Goal: Check status: Check status

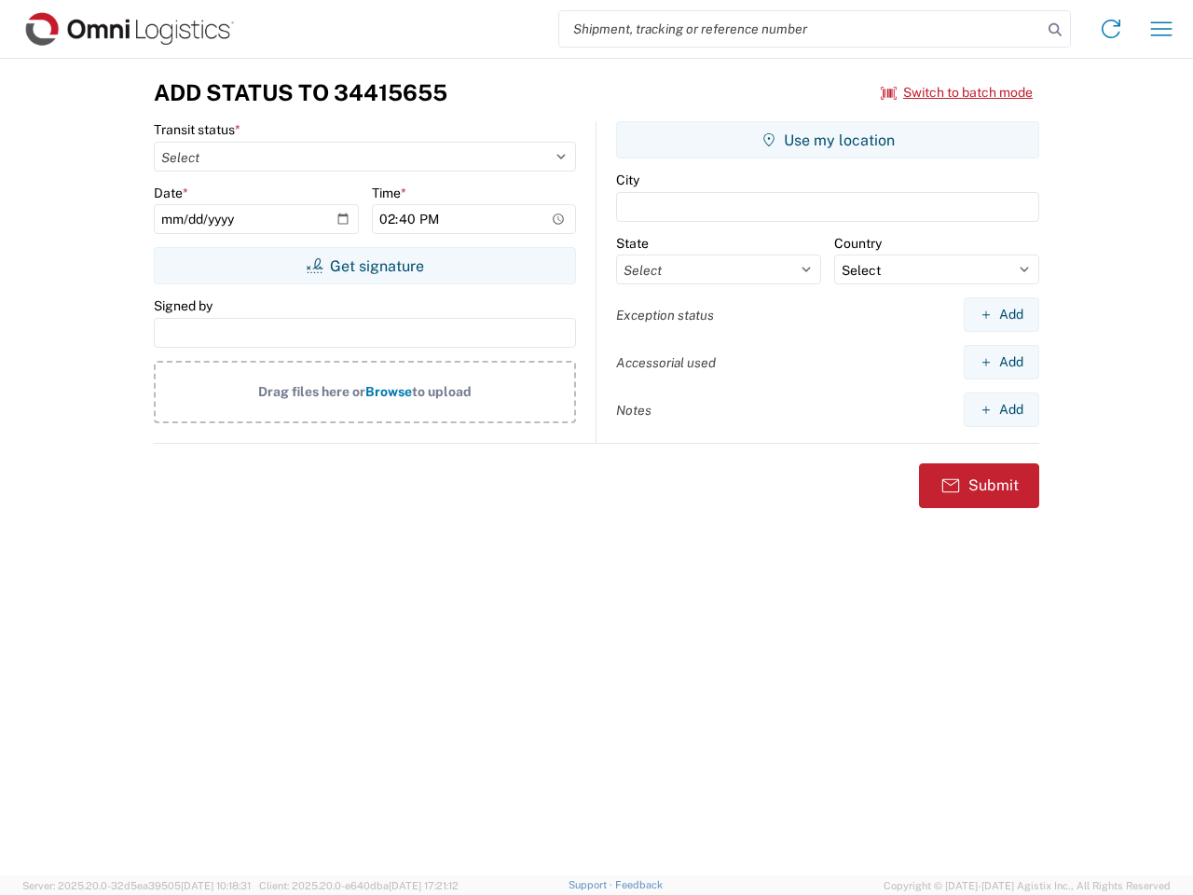
click at [800, 29] on input "search" at bounding box center [800, 28] width 483 height 35
click at [1055, 30] on icon at bounding box center [1055, 30] width 26 height 26
click at [1111, 29] on icon at bounding box center [1111, 29] width 30 height 30
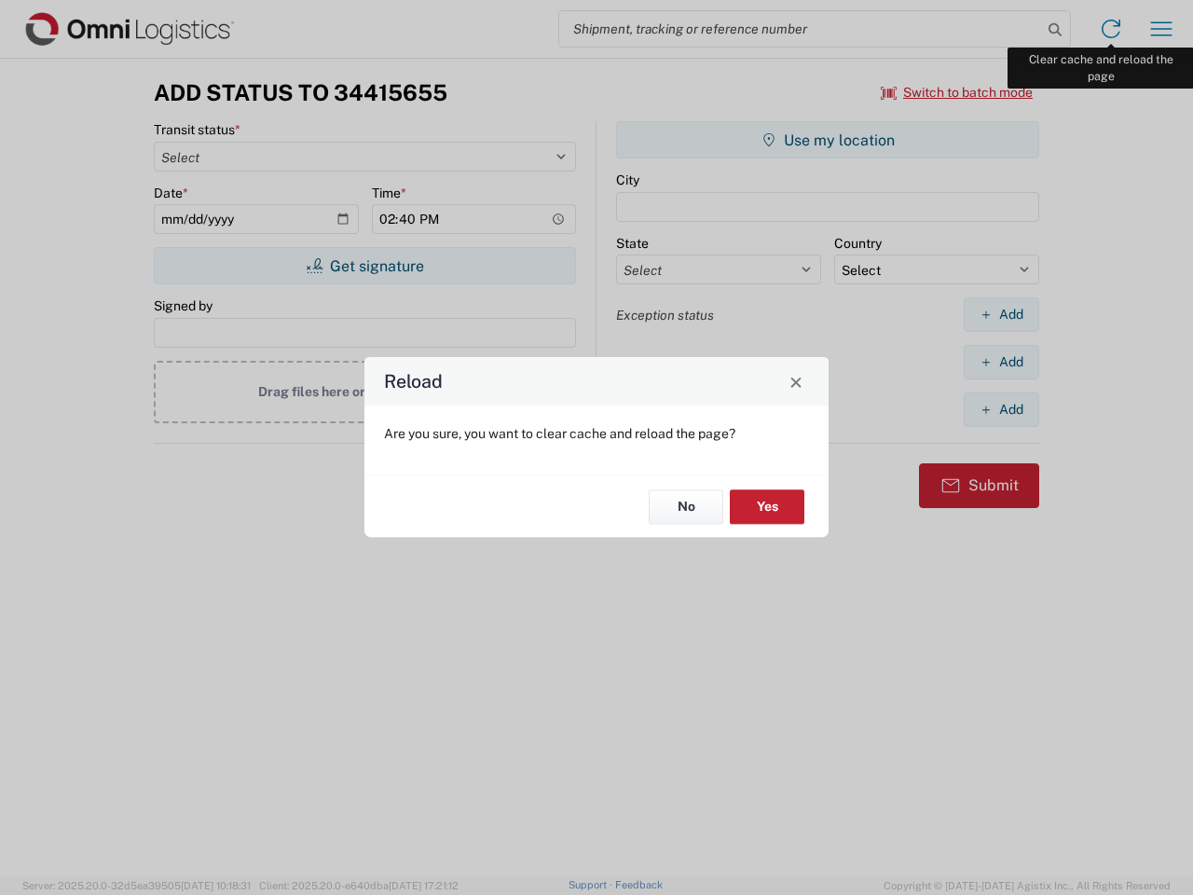
click at [1161, 29] on div "Reload Are you sure, you want to clear cache and reload the page? No Yes" at bounding box center [596, 447] width 1193 height 895
click at [957, 92] on div "Reload Are you sure, you want to clear cache and reload the page? No Yes" at bounding box center [596, 447] width 1193 height 895
click at [364, 266] on div "Reload Are you sure, you want to clear cache and reload the page? No Yes" at bounding box center [596, 447] width 1193 height 895
click at [828, 140] on div "Reload Are you sure, you want to clear cache and reload the page? No Yes" at bounding box center [596, 447] width 1193 height 895
click at [1001, 314] on div "Reload Are you sure, you want to clear cache and reload the page? No Yes" at bounding box center [596, 447] width 1193 height 895
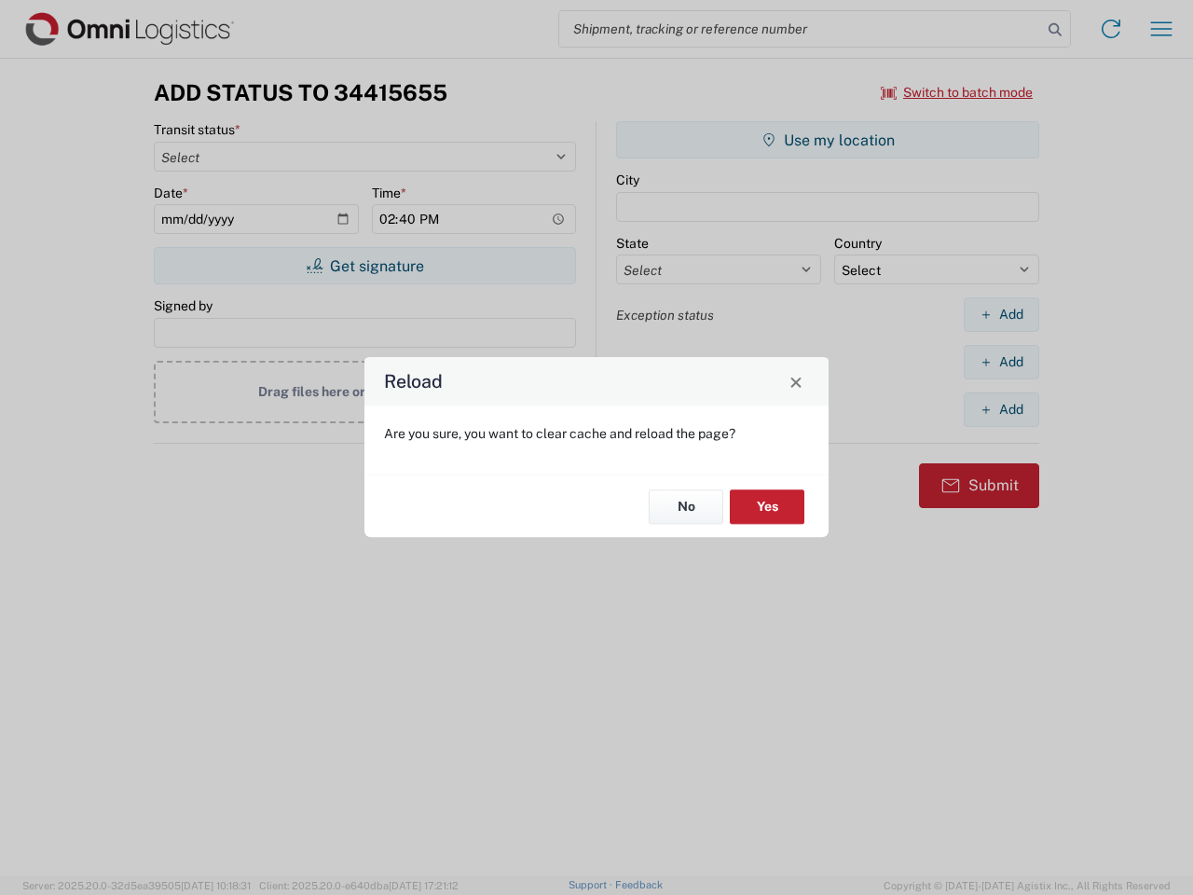
click at [1001, 362] on div "Reload Are you sure, you want to clear cache and reload the page? No Yes" at bounding box center [596, 447] width 1193 height 895
click at [1001, 409] on div "Reload Are you sure, you want to clear cache and reload the page? No Yes" at bounding box center [596, 447] width 1193 height 895
